Goal: Task Accomplishment & Management: Manage account settings

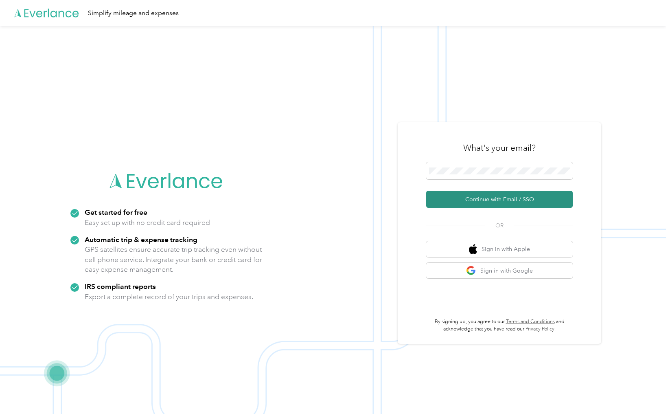
click at [489, 204] on button "Continue with Email / SSO" at bounding box center [499, 198] width 147 height 17
click at [506, 196] on button "Continue with Email / SSO" at bounding box center [499, 198] width 147 height 17
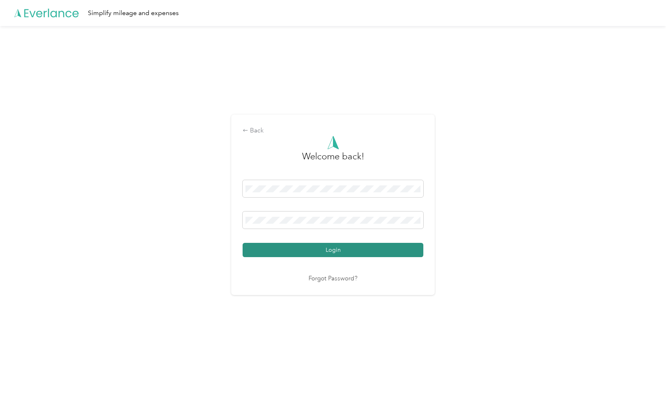
click at [324, 256] on button "Login" at bounding box center [333, 250] width 181 height 14
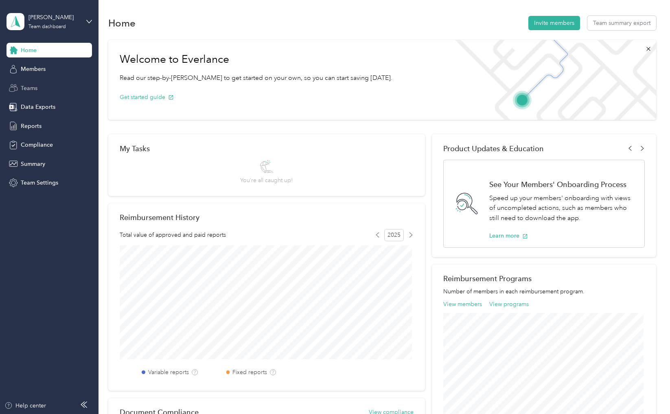
click at [30, 88] on span "Teams" at bounding box center [29, 88] width 17 height 9
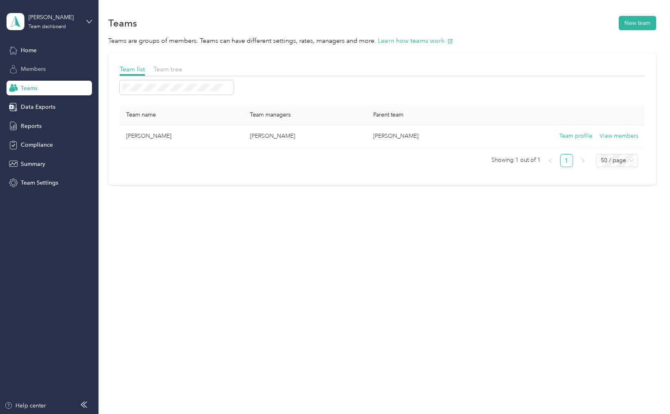
click at [31, 68] on span "Members" at bounding box center [33, 69] width 25 height 9
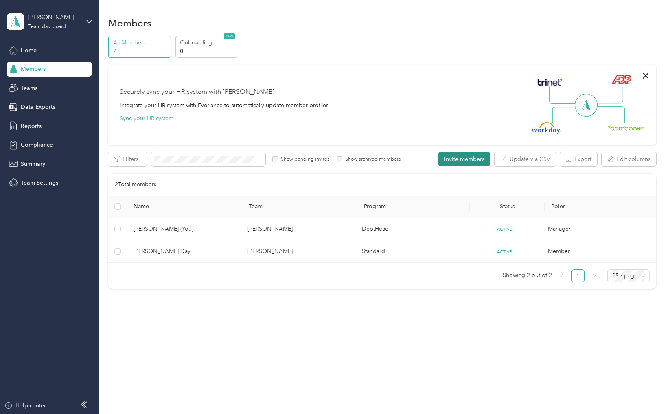
click at [469, 159] on button "Invite members" at bounding box center [464, 159] width 52 height 14
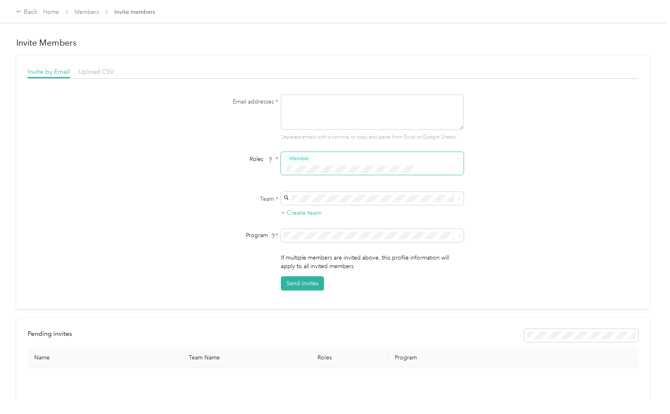
click at [454, 160] on span at bounding box center [457, 158] width 7 height 6
click at [191, 176] on form "Email addresses * Separate emails with a comma, or copy and paste from Excel or…" at bounding box center [332, 192] width 313 height 196
click at [90, 72] on span "Upload CSV" at bounding box center [96, 72] width 35 height 8
